Goal: Information Seeking & Learning: Compare options

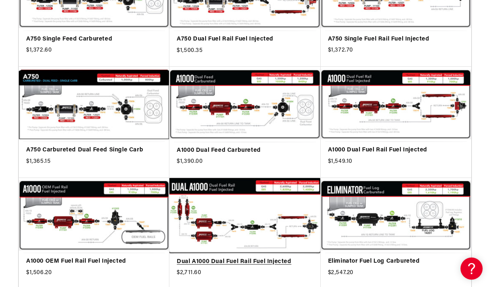
scroll to position [256, 0]
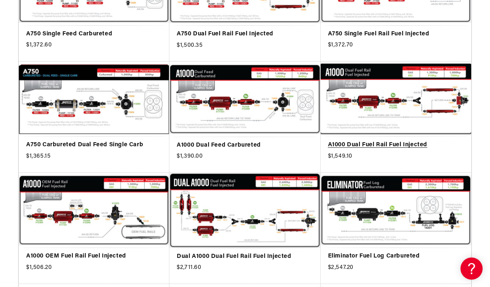
click at [395, 141] on link "A1000 Dual Fuel Rail Fuel Injected" at bounding box center [396, 146] width 136 height 10
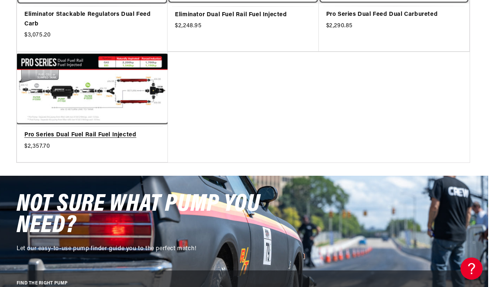
scroll to position [615, 2]
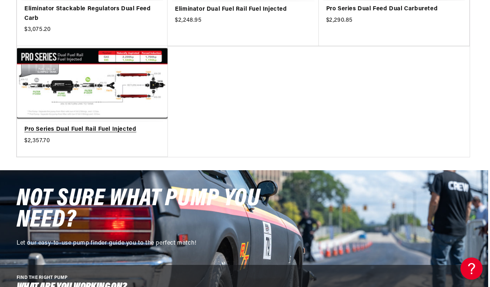
click at [128, 125] on link "Pro Series Dual Fuel Rail Fuel Injected" at bounding box center [92, 130] width 136 height 10
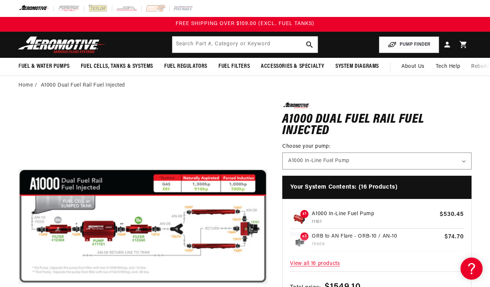
scroll to position [0, 0]
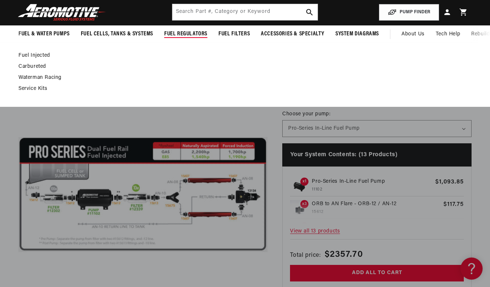
scroll to position [36, 0]
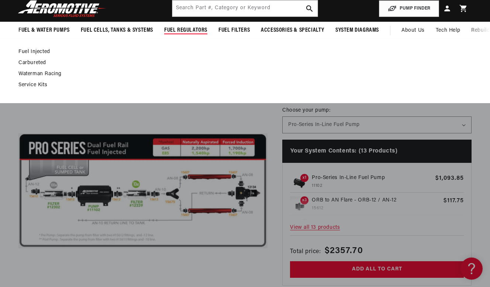
click at [187, 80] on ul "Fuel Injected [GEOGRAPHIC_DATA]" at bounding box center [241, 69] width 446 height 40
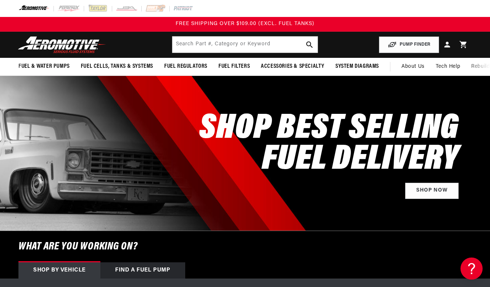
scroll to position [0, 122]
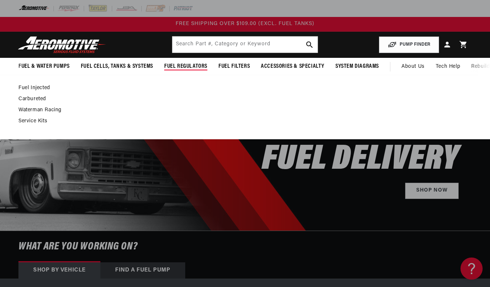
click at [48, 87] on link "Fuel Injected" at bounding box center [241, 88] width 446 height 7
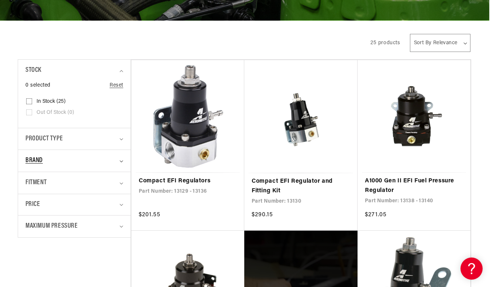
scroll to position [175, 1]
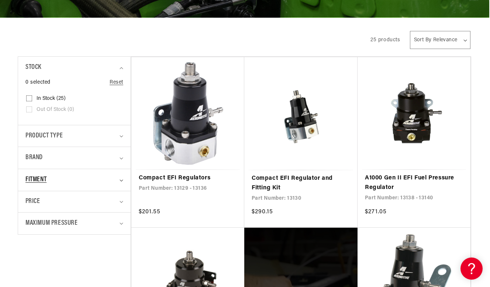
click at [70, 176] on div "Fitment" at bounding box center [70, 180] width 91 height 11
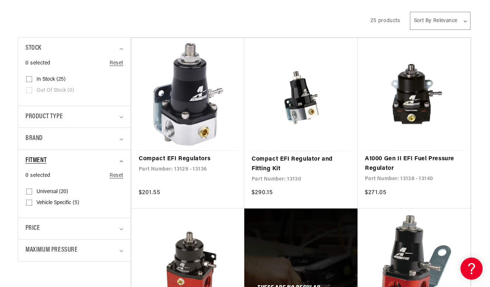
scroll to position [197, 1]
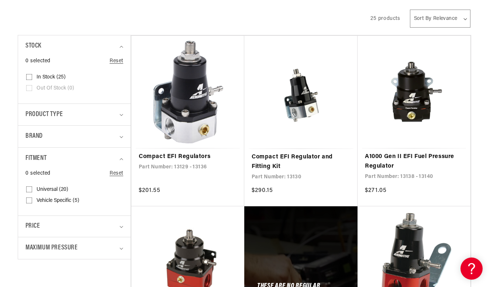
click at [43, 190] on span "Universal (20)" at bounding box center [53, 190] width 32 height 7
click at [32, 190] on input "Universal (20) Universal (20 products)" at bounding box center [29, 191] width 6 height 6
checkbox input "true"
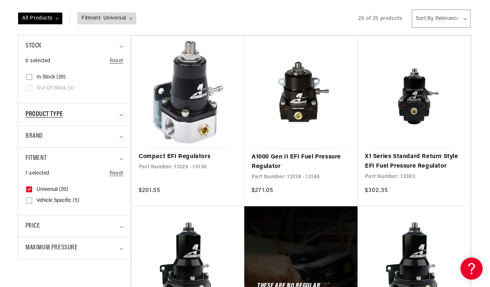
click at [69, 112] on div "Product type" at bounding box center [70, 115] width 91 height 11
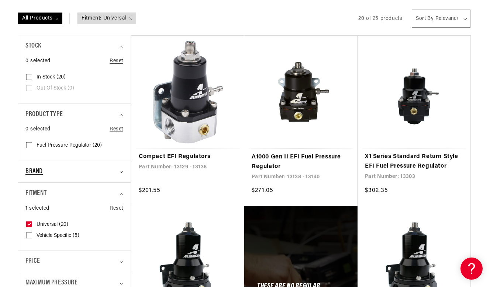
click at [52, 167] on div "Brand" at bounding box center [70, 172] width 91 height 11
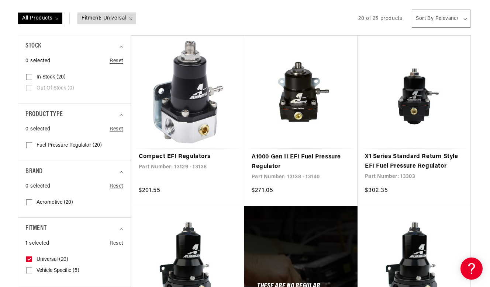
click at [45, 201] on span "Aeromotive (20)" at bounding box center [55, 203] width 37 height 7
click at [32, 201] on input "Aeromotive (20) Aeromotive (20 products)" at bounding box center [29, 204] width 6 height 6
checkbox input "true"
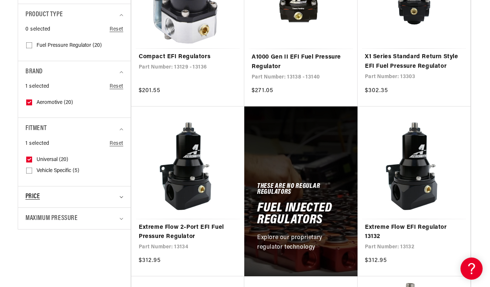
scroll to position [297, 1]
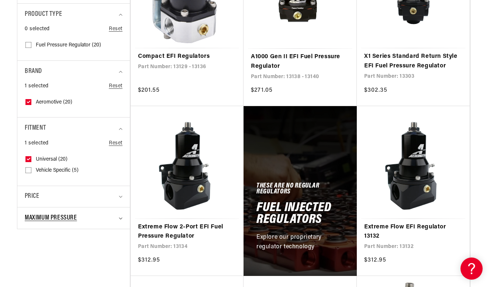
click at [59, 219] on span "Maximum Pressure" at bounding box center [51, 218] width 52 height 11
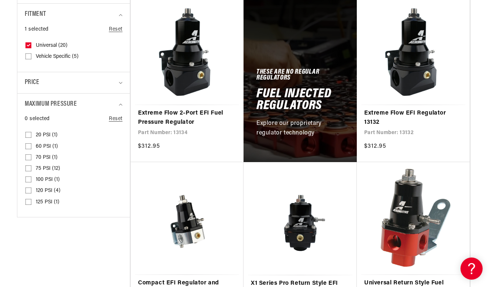
scroll to position [411, 1]
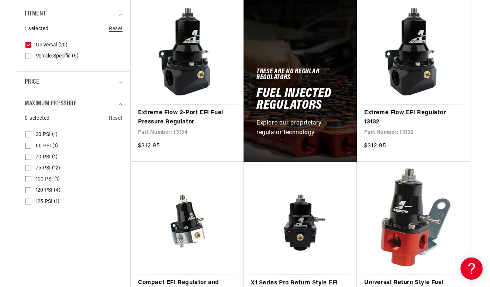
click at [38, 165] on span "75 PSI (12)" at bounding box center [48, 168] width 24 height 7
click at [31, 167] on input "75 PSI (12) 75 PSI (12 products)" at bounding box center [28, 170] width 6 height 6
checkbox input "true"
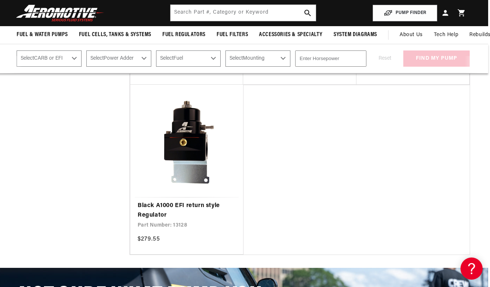
scroll to position [685, 2]
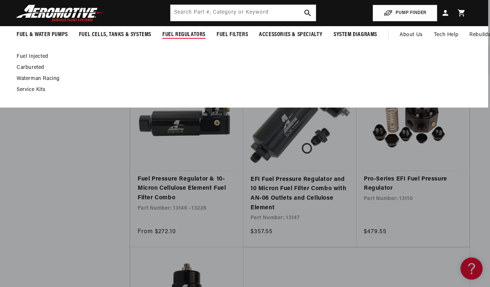
click at [35, 57] on link "Fuel Injected" at bounding box center [240, 56] width 446 height 7
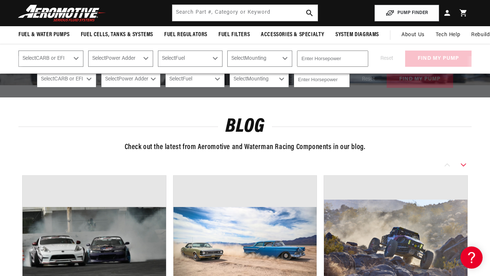
scroll to position [226, 0]
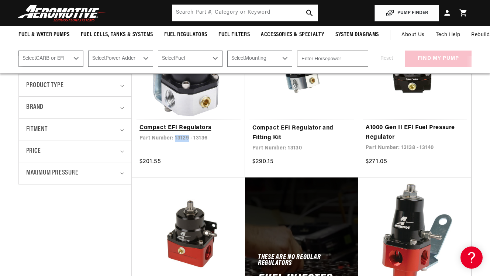
click at [151, 129] on link "Compact EFI Regulators" at bounding box center [188, 128] width 98 height 10
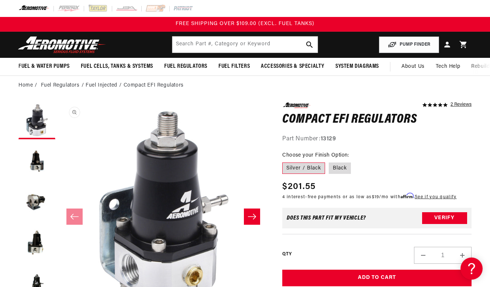
scroll to position [0, 0]
click at [343, 167] on label "Black" at bounding box center [340, 169] width 22 height 12
click at [329, 162] on input "Black" at bounding box center [329, 161] width 0 height 0
radio input "true"
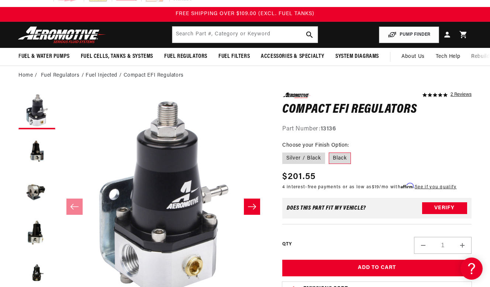
scroll to position [32, 0]
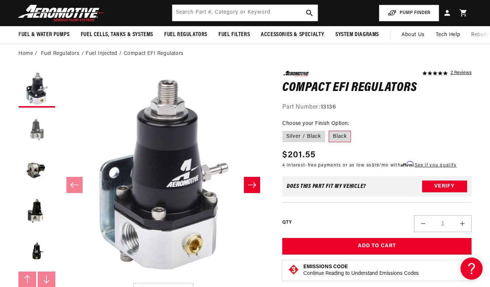
click at [33, 131] on button "Load image 2 in gallery view" at bounding box center [36, 129] width 37 height 37
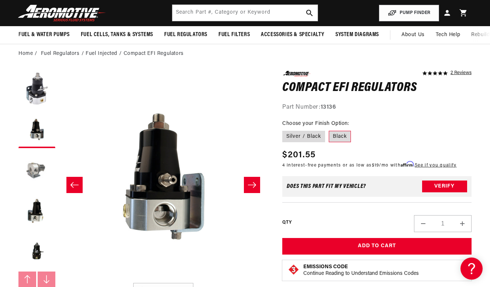
click at [30, 173] on button "Load image 3 in gallery view" at bounding box center [36, 170] width 37 height 37
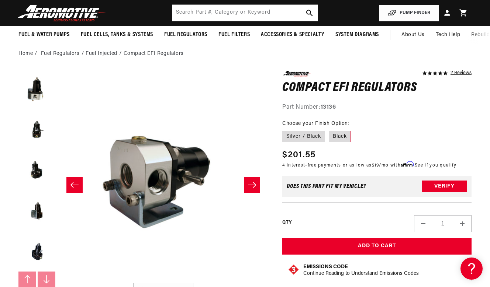
scroll to position [122, 0]
click at [37, 250] on button "Load image 8 in gallery view" at bounding box center [36, 251] width 37 height 37
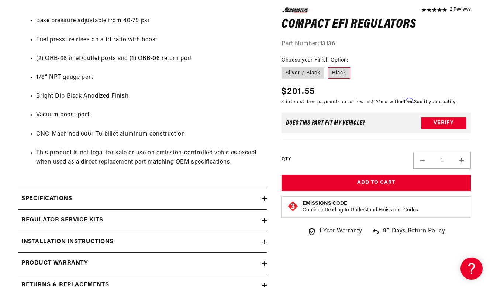
scroll to position [430, 1]
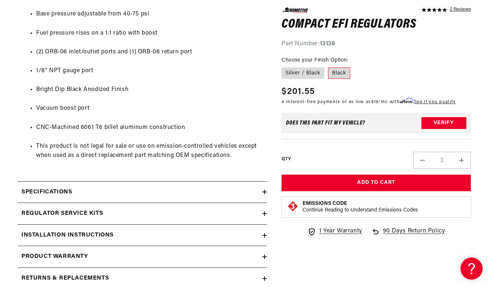
click at [92, 188] on div "Specifications" at bounding box center [140, 193] width 245 height 10
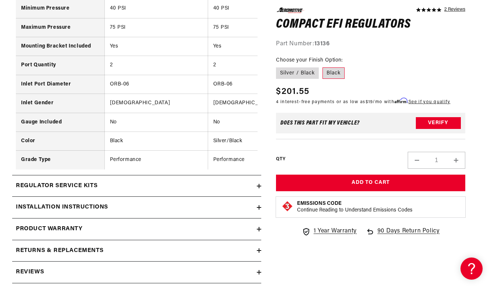
scroll to position [693, 6]
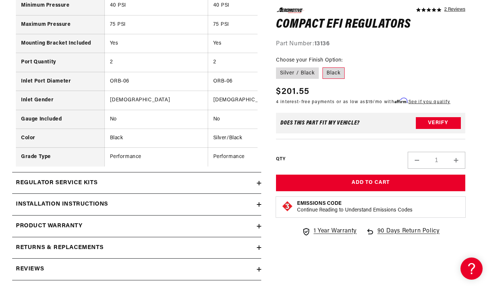
click at [159, 194] on summary "Installation Instructions" at bounding box center [136, 204] width 249 height 21
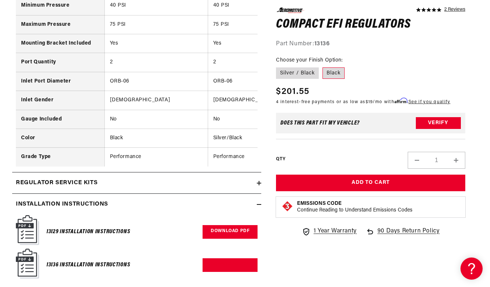
click at [226, 225] on link "Download PDF" at bounding box center [229, 232] width 55 height 14
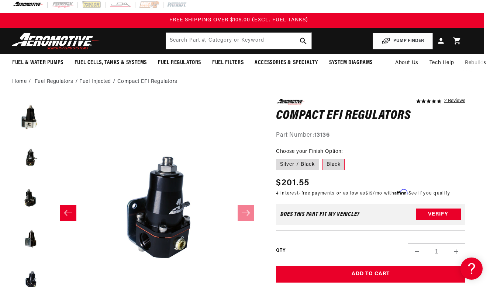
scroll to position [0, 1460]
click at [35, 159] on button "Load image 5 in gallery view" at bounding box center [30, 157] width 37 height 37
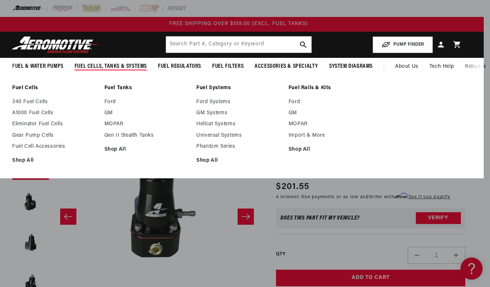
scroll to position [0, 6]
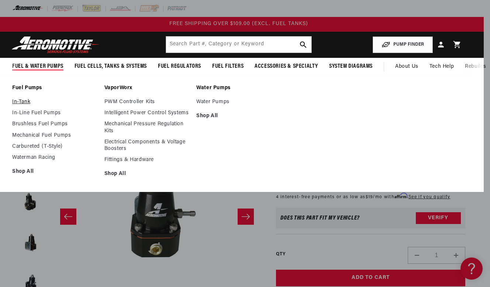
click at [25, 101] on link "In-Tank" at bounding box center [54, 102] width 85 height 7
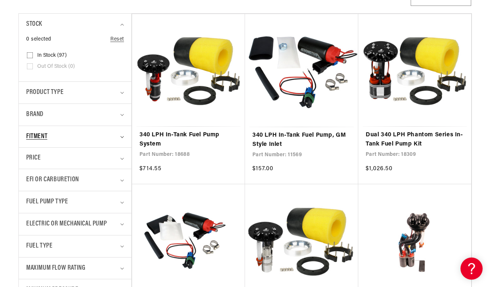
scroll to position [206, 0]
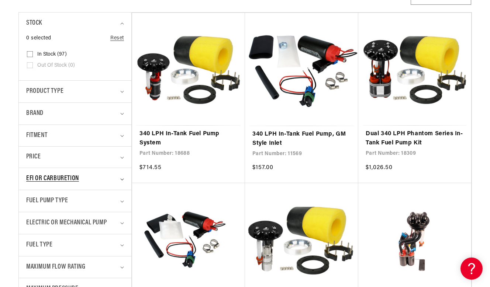
click at [97, 180] on div "EFI or Carburetion" at bounding box center [71, 179] width 91 height 11
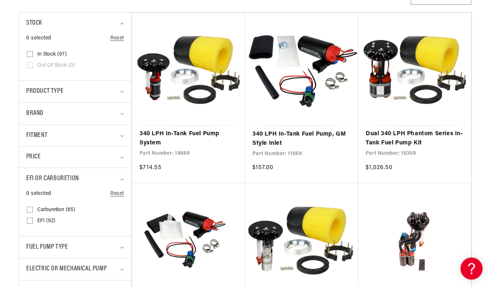
scroll to position [0, 0]
click at [39, 218] on span "EFI (92)" at bounding box center [46, 221] width 18 height 7
click at [33, 219] on input "EFI (92) EFI (92 products)" at bounding box center [30, 222] width 6 height 6
checkbox input "true"
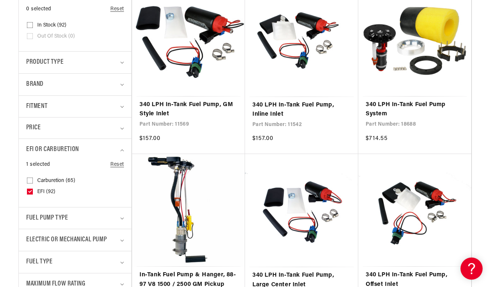
scroll to position [256, 0]
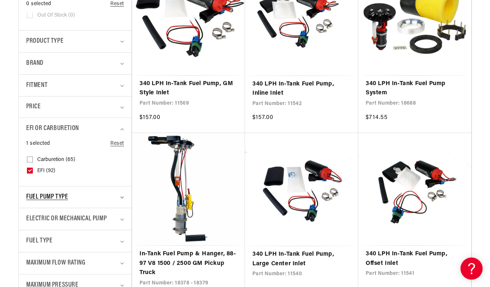
click at [84, 194] on div "Fuel Pump Type" at bounding box center [71, 197] width 91 height 11
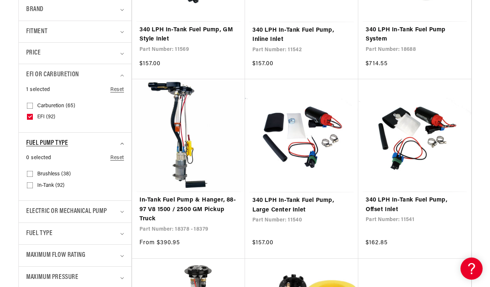
scroll to position [321, 0]
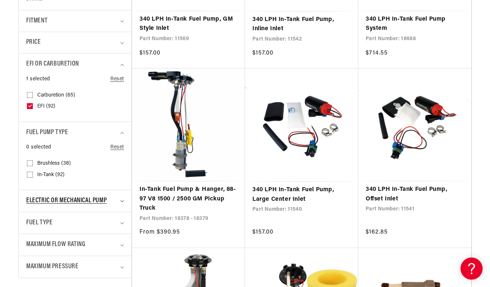
click at [121, 197] on summary "Electric or Mechanical Pump" at bounding box center [75, 201] width 98 height 22
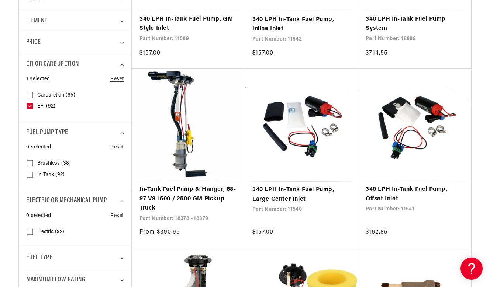
click at [34, 232] on label "Electric (92) Electric (92 products)" at bounding box center [73, 232] width 92 height 11
click at [33, 232] on input "Electric (92) Electric (92 products)" at bounding box center [30, 234] width 6 height 6
checkbox input "true"
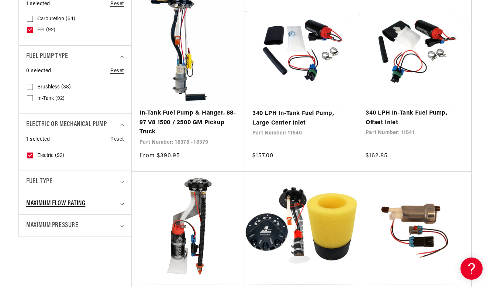
scroll to position [402, 0]
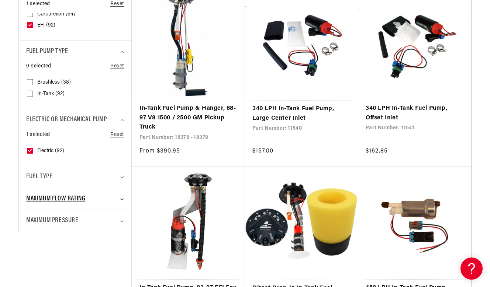
click at [112, 200] on div "Maximum Flow Rating" at bounding box center [71, 199] width 91 height 11
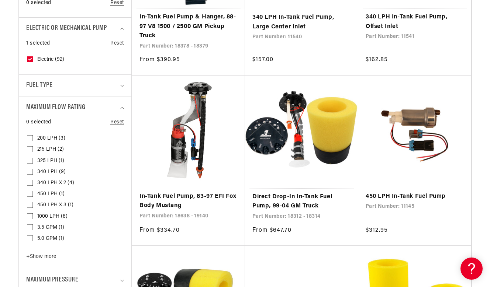
scroll to position [494, 0]
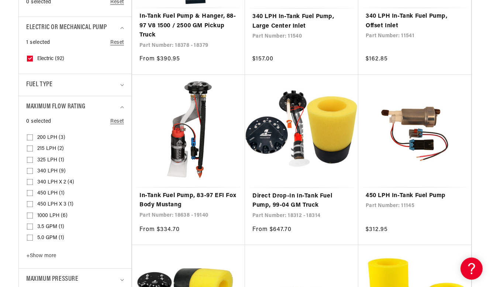
click at [30, 136] on input "200 LPH (3) 200 LPH (3 products)" at bounding box center [30, 139] width 6 height 6
checkbox input "true"
click at [30, 148] on input "215 LPH (2) 215 LPH (2 products)" at bounding box center [30, 150] width 6 height 6
checkbox input "true"
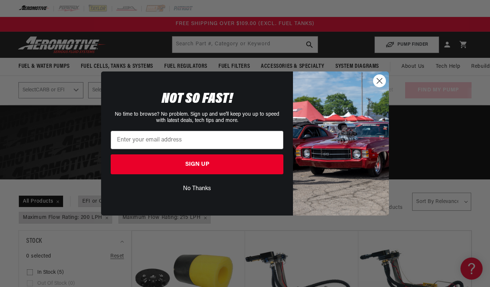
click at [380, 83] on circle "Close dialog" at bounding box center [379, 81] width 12 height 12
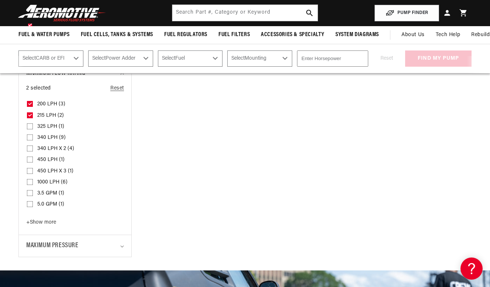
scroll to position [531, 0]
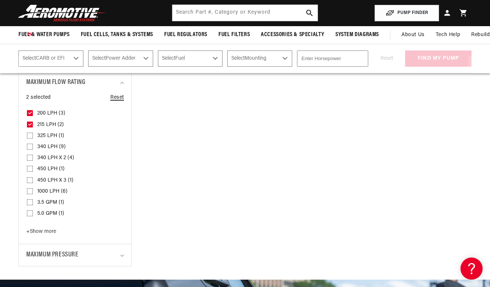
click at [122, 94] on link "Reset" at bounding box center [117, 98] width 14 height 8
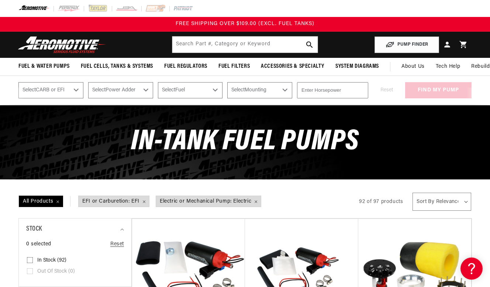
select select "price-ascending"
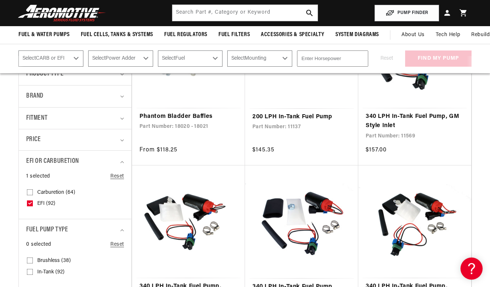
scroll to position [211, 0]
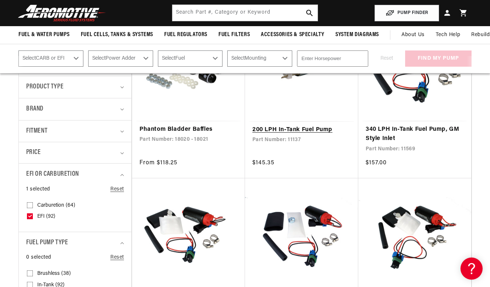
click at [300, 131] on link "200 LPH In-Tank Fuel Pump" at bounding box center [301, 130] width 98 height 10
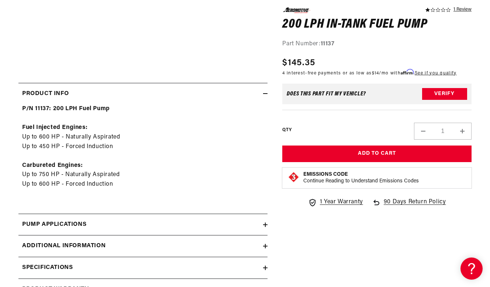
scroll to position [267, 0]
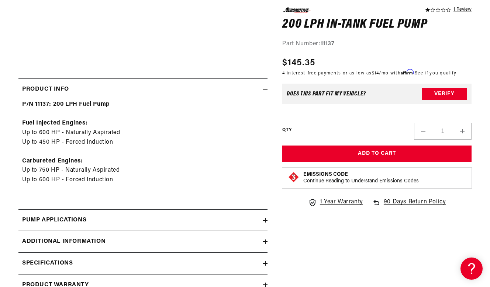
click at [119, 216] on div "Pump Applications" at bounding box center [140, 221] width 245 height 10
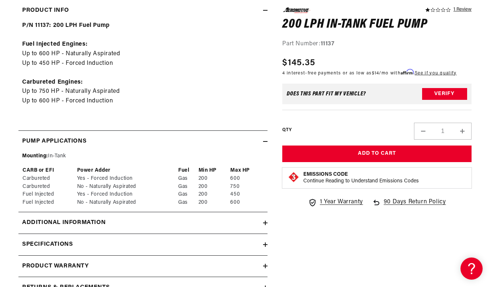
click at [134, 223] on div "Additional information" at bounding box center [140, 223] width 245 height 10
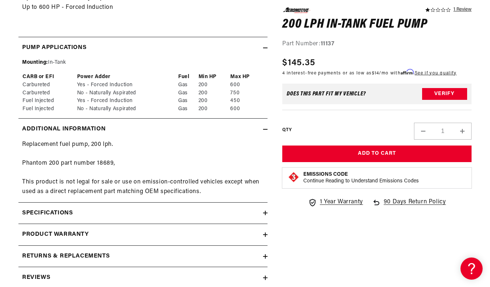
scroll to position [446, 0]
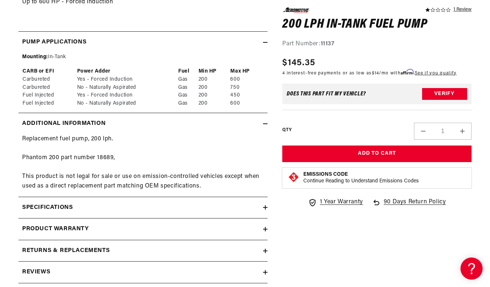
click at [138, 203] on div "Specifications" at bounding box center [140, 208] width 245 height 10
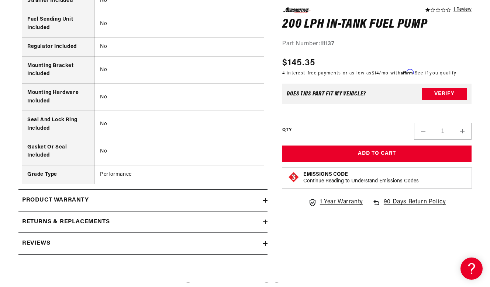
scroll to position [1020, 0]
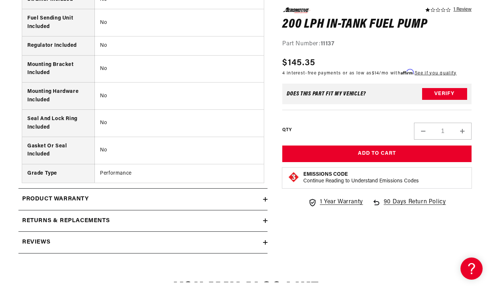
click at [132, 195] on div "Product warranty" at bounding box center [140, 200] width 245 height 10
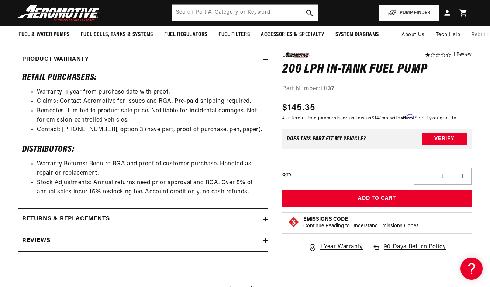
scroll to position [1157, 0]
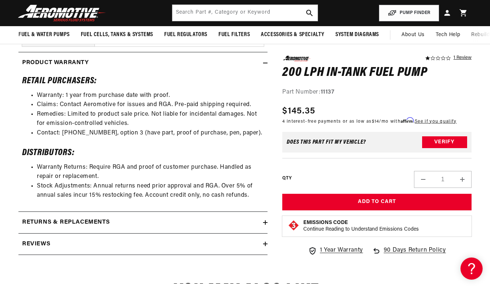
click at [173, 237] on summary "Reviews" at bounding box center [142, 244] width 249 height 21
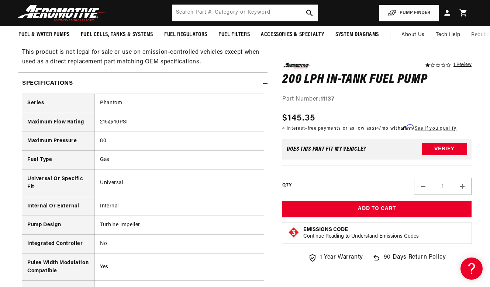
scroll to position [564, 0]
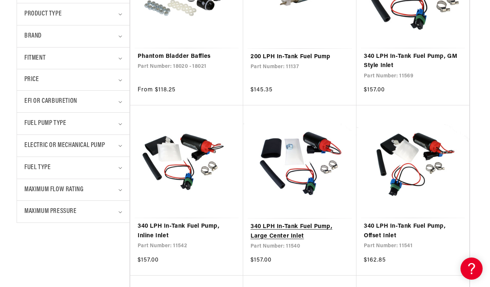
scroll to position [288, 2]
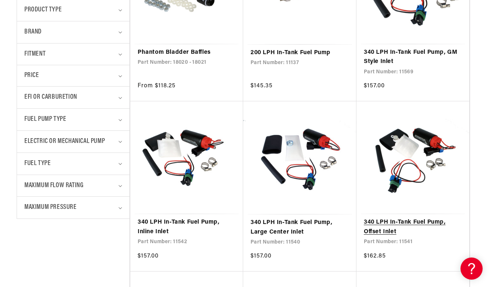
click at [385, 225] on link "340 LPH In-Tank Fuel Pump, Offset Inlet" at bounding box center [413, 227] width 98 height 19
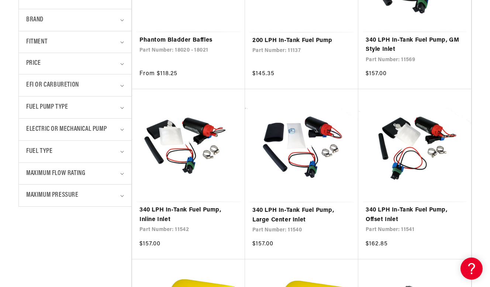
scroll to position [300, 0]
